Goal: Browse casually: Explore the website without a specific task or goal

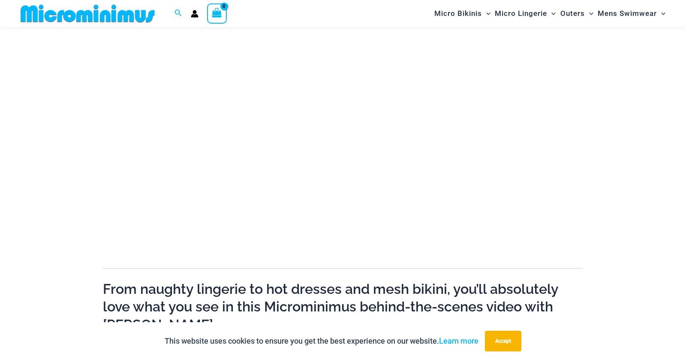
scroll to position [79, 0]
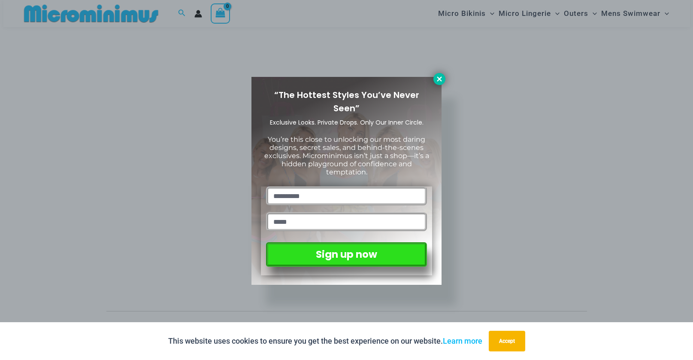
click at [437, 80] on icon at bounding box center [439, 79] width 8 height 8
